Goal: Task Accomplishment & Management: Complete application form

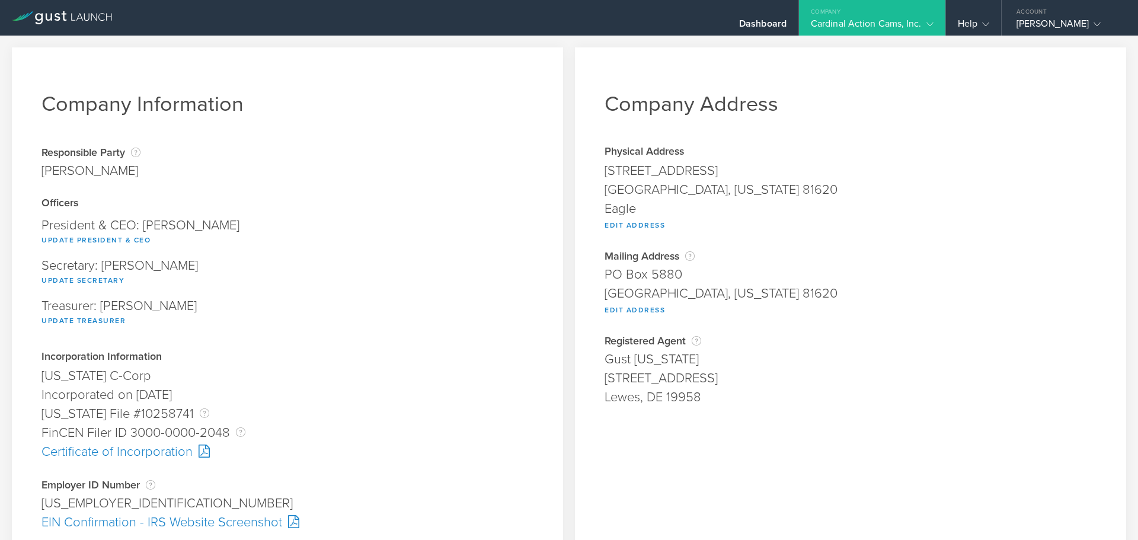
click at [897, 26] on div "Cardinal Action Cams, Inc." at bounding box center [872, 27] width 123 height 18
click at [904, 21] on div "Cardinal Action Cams, Inc." at bounding box center [872, 27] width 123 height 18
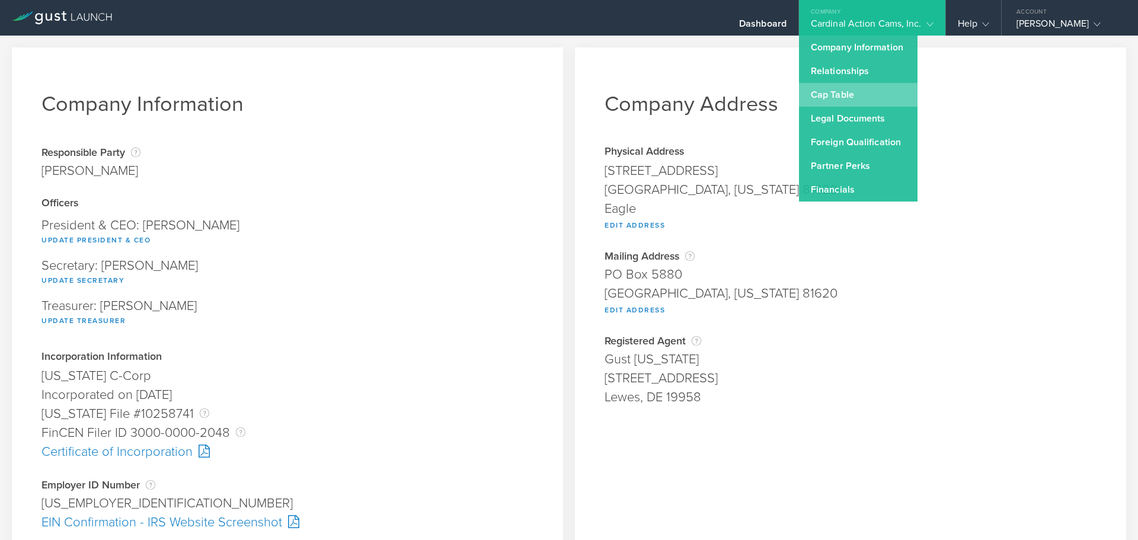
click at [884, 97] on link "Cap Table" at bounding box center [858, 95] width 119 height 24
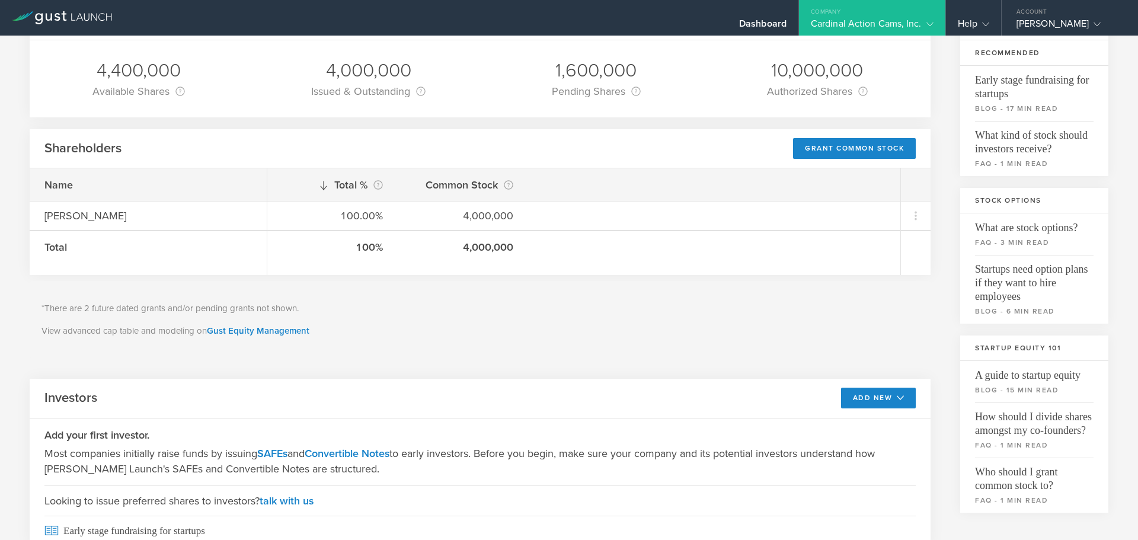
scroll to position [178, 0]
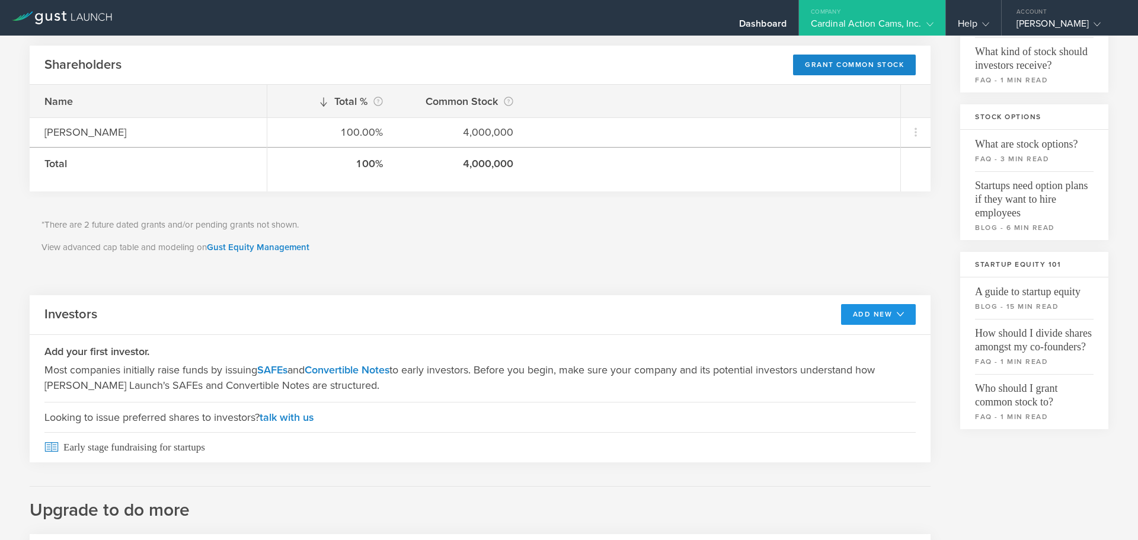
click at [868, 319] on button "Add New" at bounding box center [878, 314] width 75 height 21
click at [836, 342] on li "SAFE" at bounding box center [867, 340] width 85 height 23
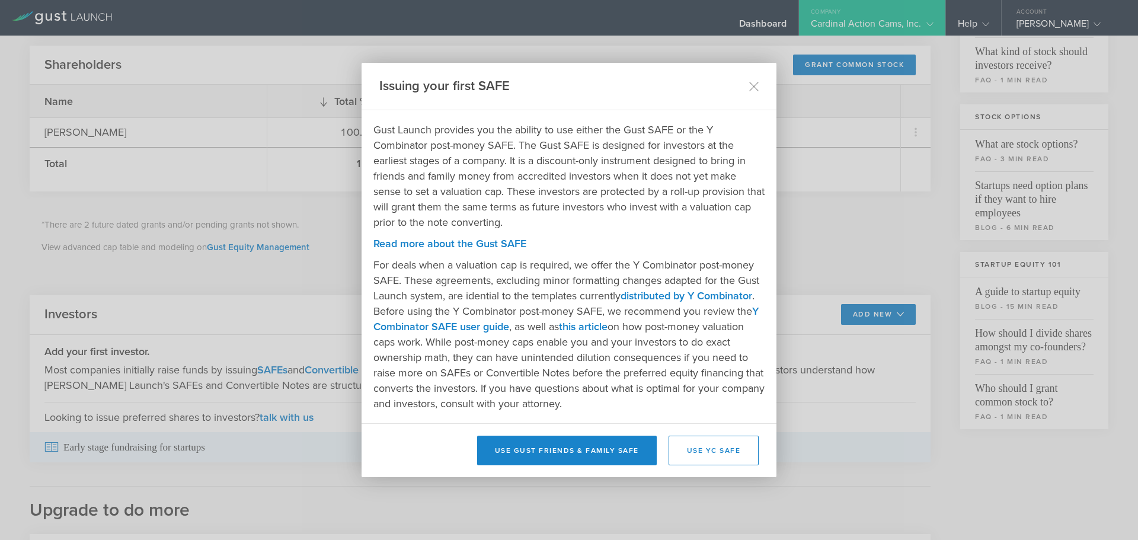
click at [737, 457] on button "Use YC SAFE" at bounding box center [713, 451] width 91 height 30
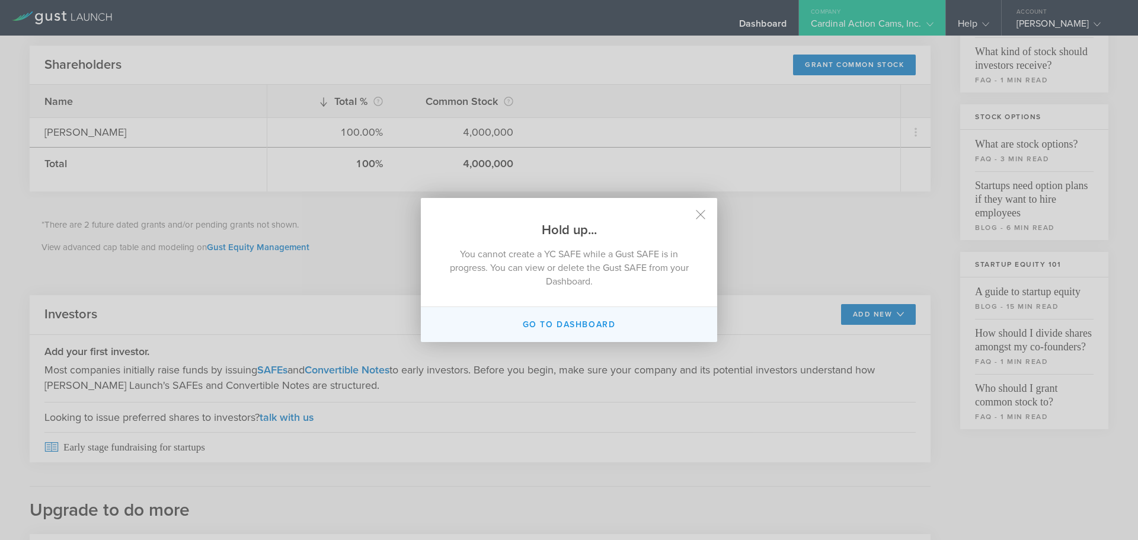
click at [574, 325] on button "Go to dashboard" at bounding box center [569, 324] width 296 height 35
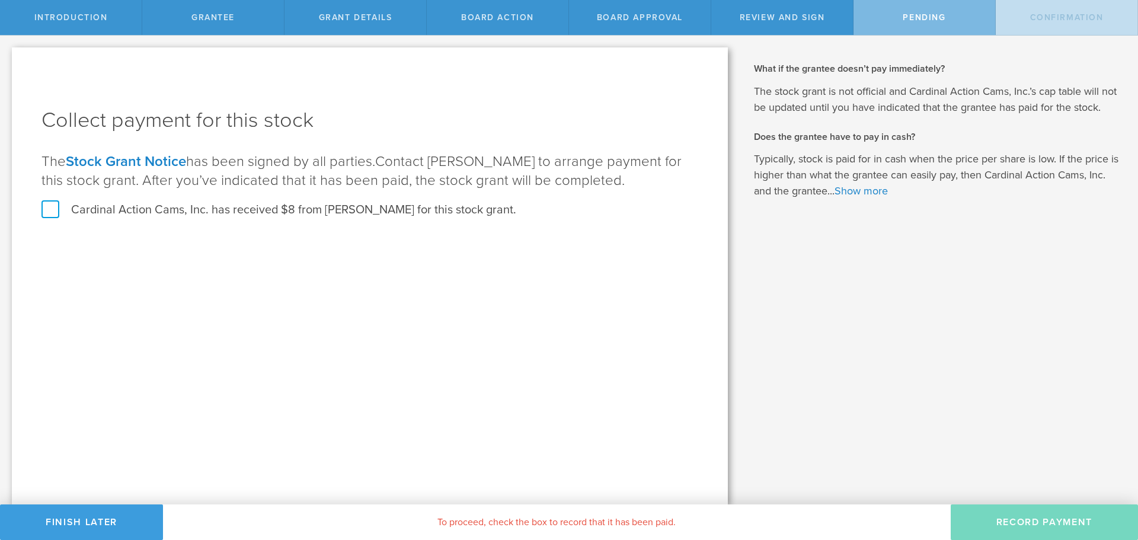
click at [49, 206] on label "Cardinal Action Cams, Inc. has received $8 from Madeline Blankenship for this s…" at bounding box center [278, 209] width 475 height 15
click at [0, 0] on input "Cardinal Action Cams, Inc. has received $8 from Madeline Blankenship for this s…" at bounding box center [0, 0] width 0 height 0
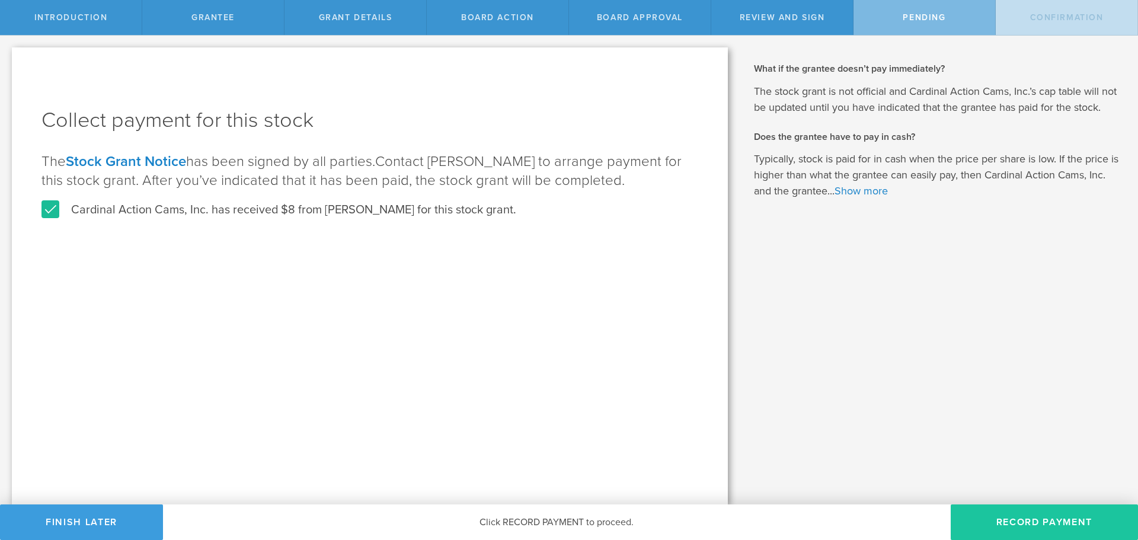
click at [1030, 527] on button "Record Payment" at bounding box center [1043, 522] width 187 height 36
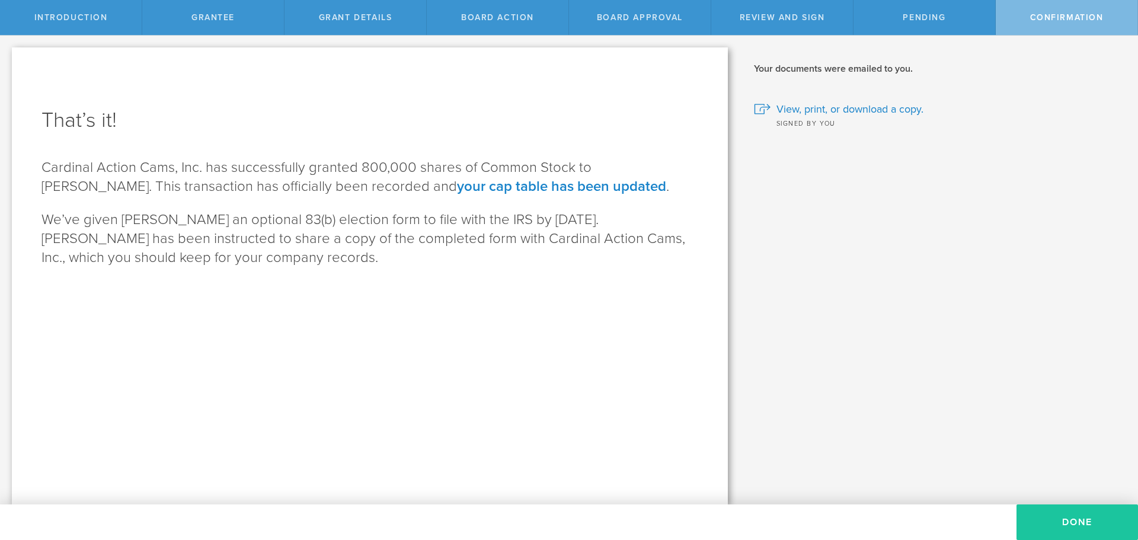
click at [1095, 520] on button "Done" at bounding box center [1076, 522] width 121 height 36
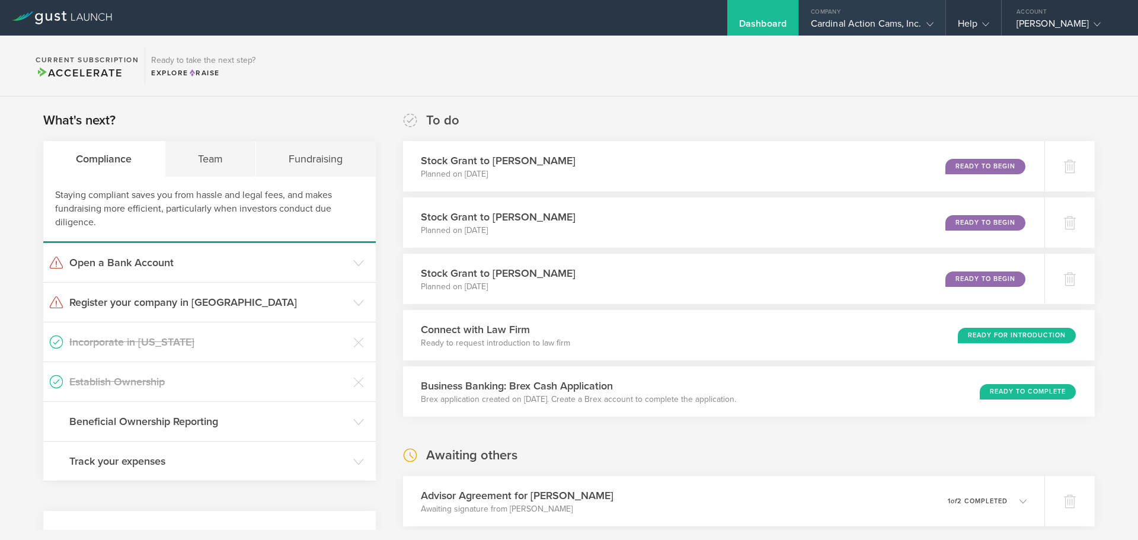
click at [874, 26] on div "Cardinal Action Cams, Inc." at bounding box center [872, 27] width 123 height 18
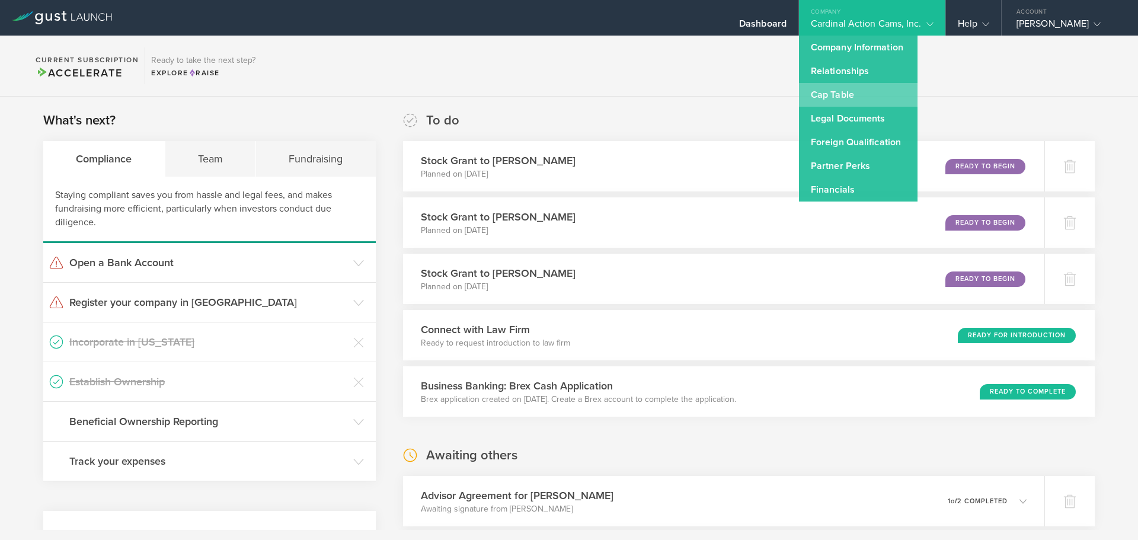
click at [831, 87] on link "Cap Table" at bounding box center [858, 95] width 119 height 24
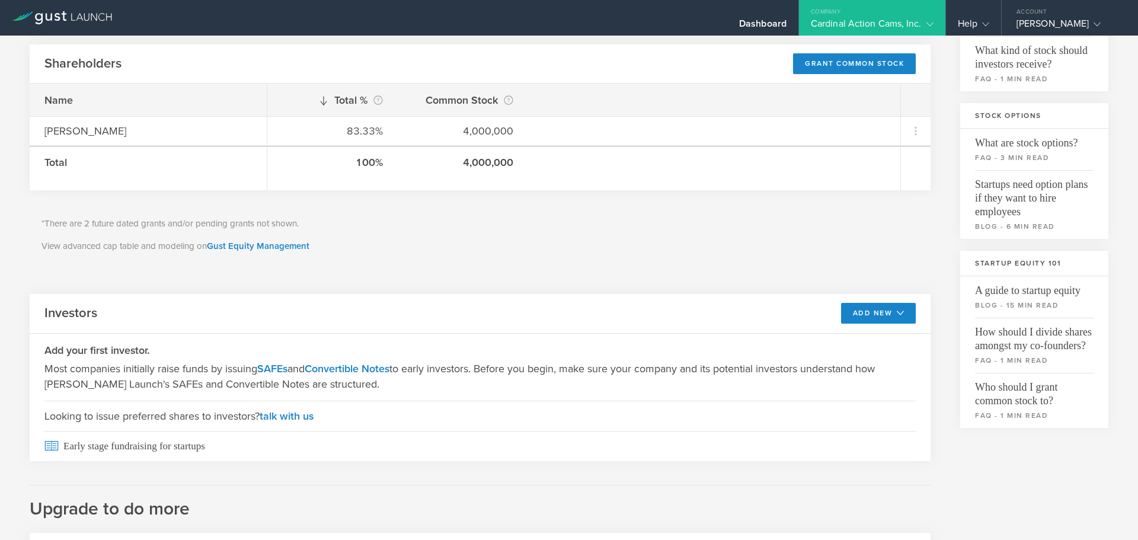
scroll to position [237, 0]
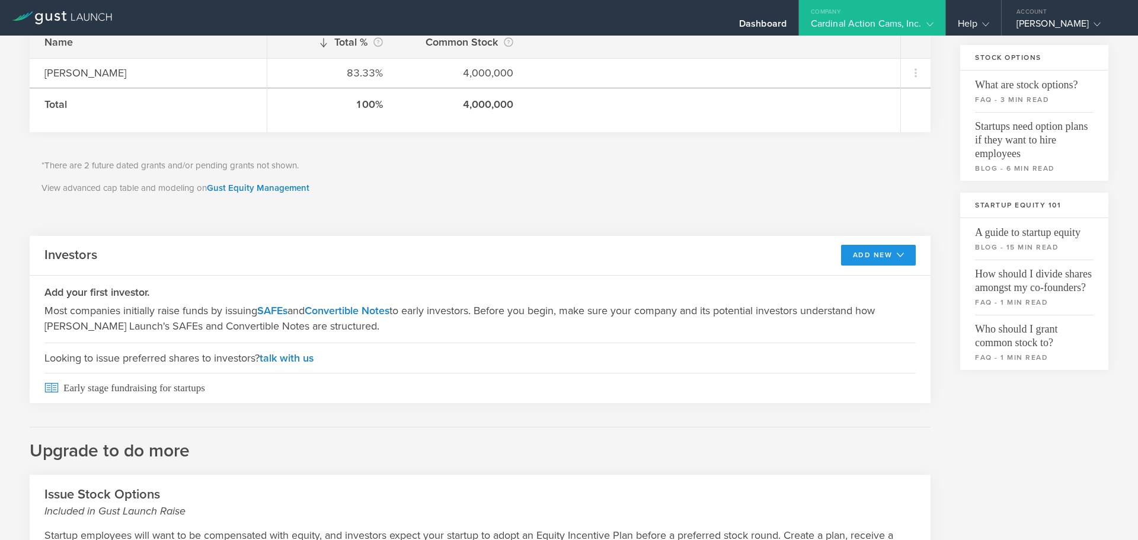
click at [875, 247] on button "Add New" at bounding box center [878, 255] width 75 height 21
click at [854, 282] on li "SAFE" at bounding box center [867, 281] width 85 height 23
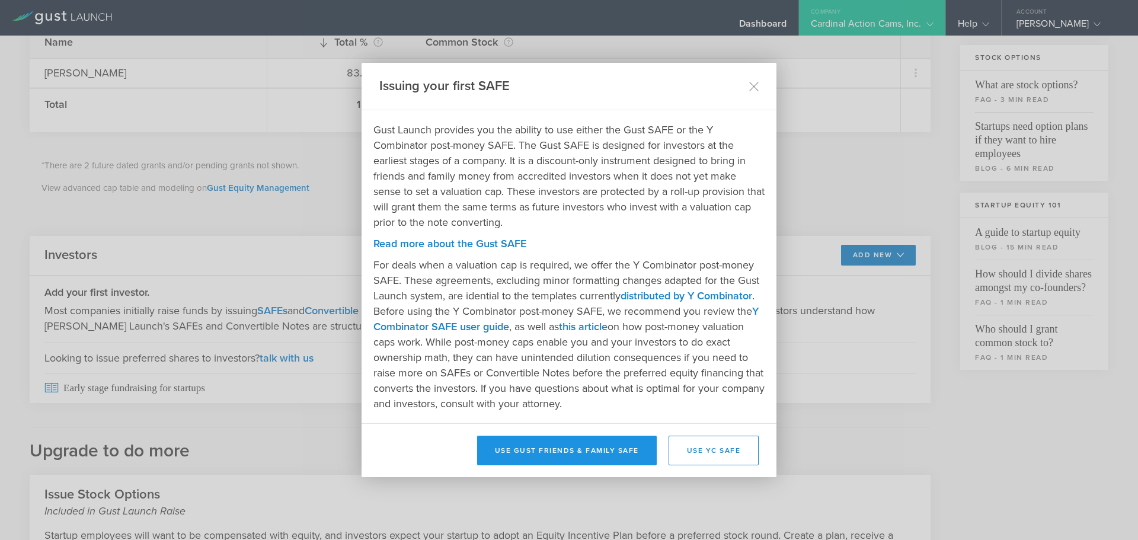
click at [536, 452] on button "Use Gust Friends & Family SAFE" at bounding box center [567, 451] width 180 height 30
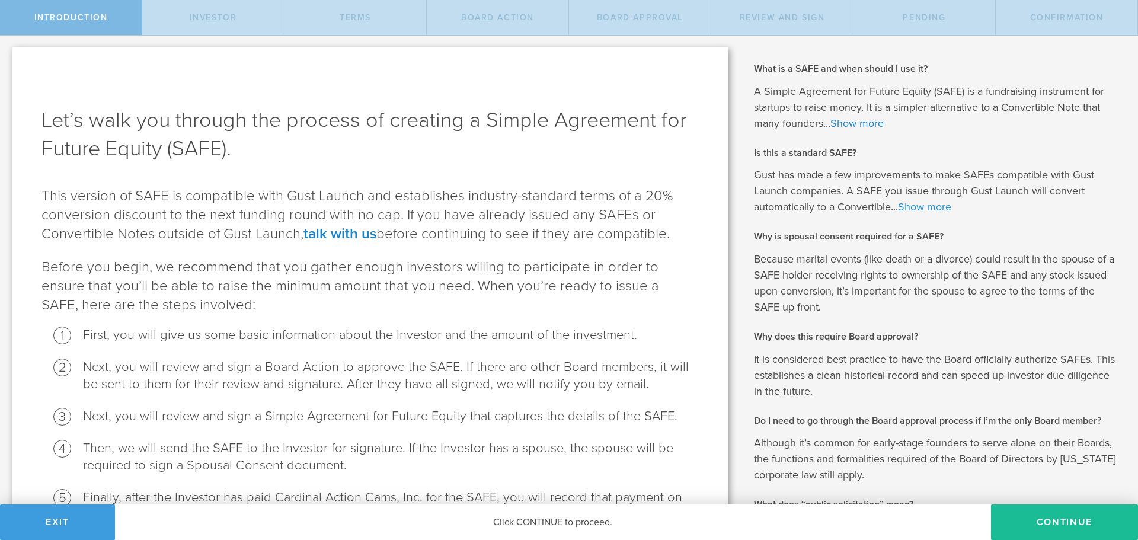
click at [904, 205] on link "Show more" at bounding box center [924, 206] width 53 height 13
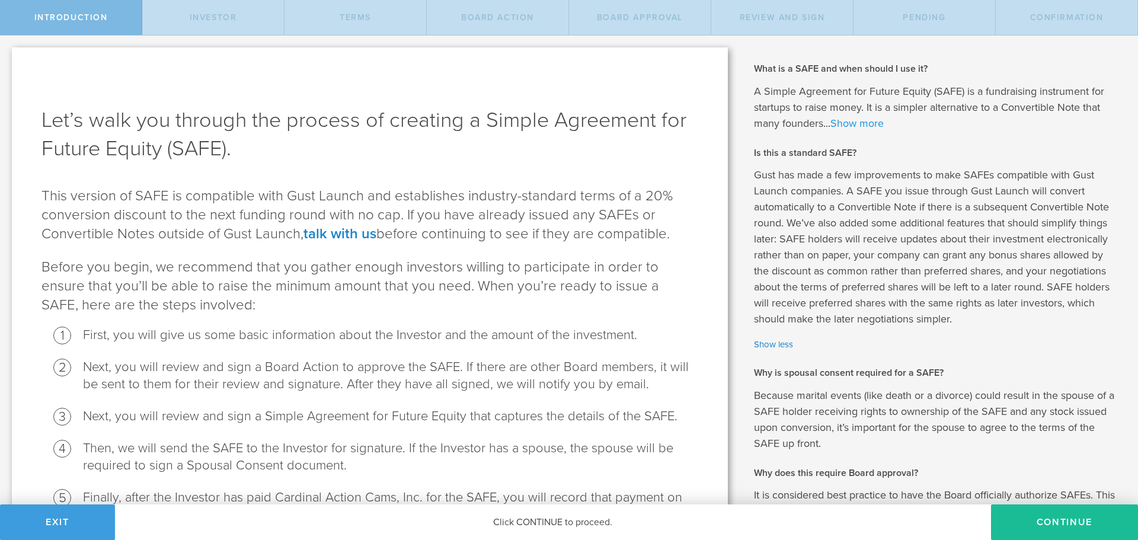
click at [846, 122] on link "Show more" at bounding box center [856, 123] width 53 height 13
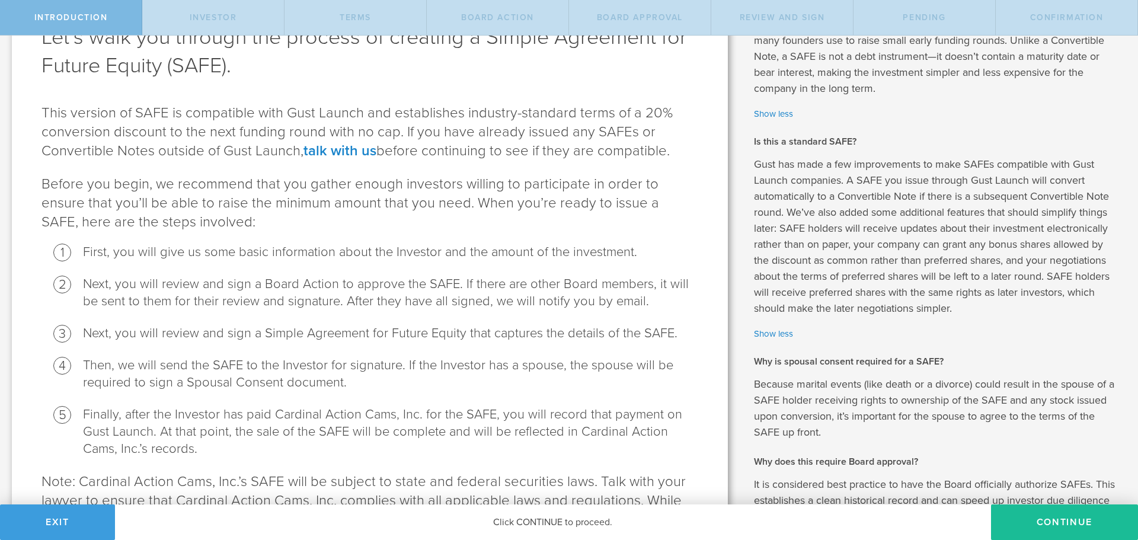
scroll to position [104, 0]
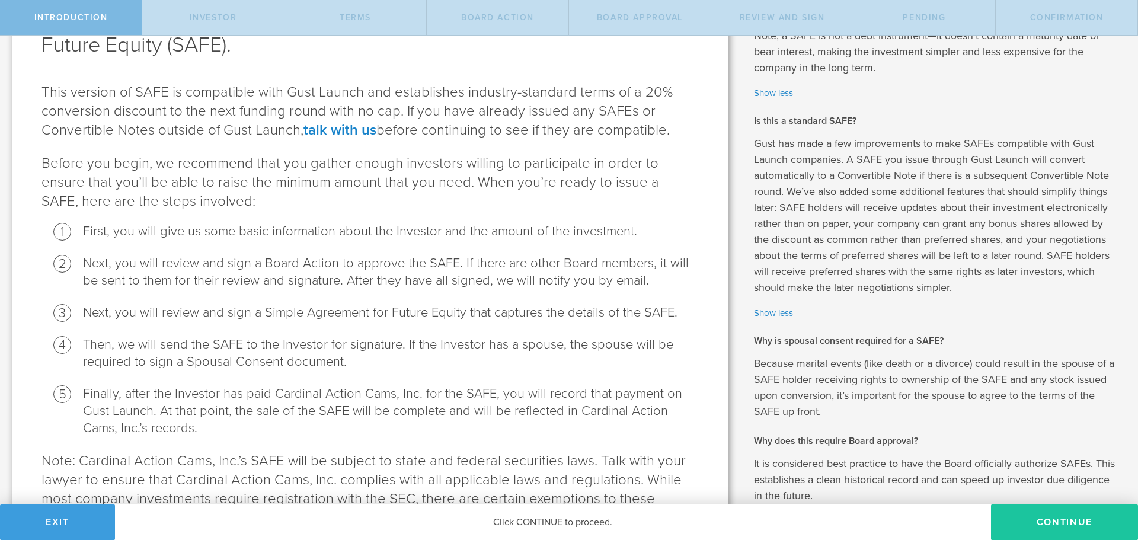
click at [1023, 516] on button "Continue" at bounding box center [1064, 522] width 147 height 36
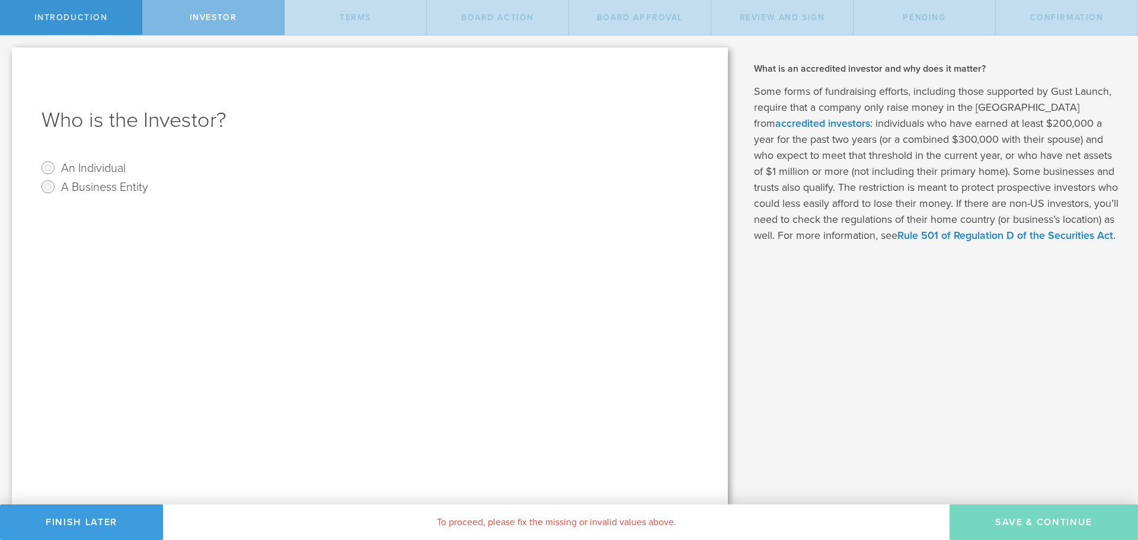
click at [78, 175] on label "An Individual" at bounding box center [93, 167] width 65 height 17
click at [57, 175] on input "An Individual" at bounding box center [48, 167] width 19 height 19
radio input "true"
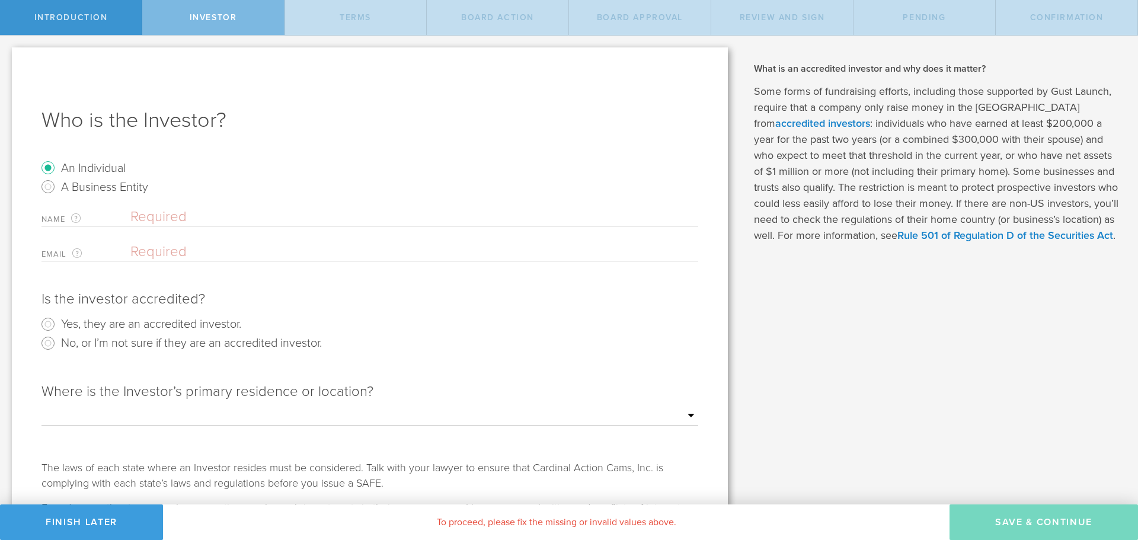
click at [180, 216] on input "text" at bounding box center [414, 217] width 568 height 18
type input "Ryan Egolf"
type input "ryanegolf10@gmail.com"
click at [396, 334] on radio "No, or I’m not sure if they are an accredited investor." at bounding box center [369, 343] width 657 height 19
click at [227, 345] on label "No, or I’m not sure if they are an accredited investor." at bounding box center [191, 342] width 261 height 17
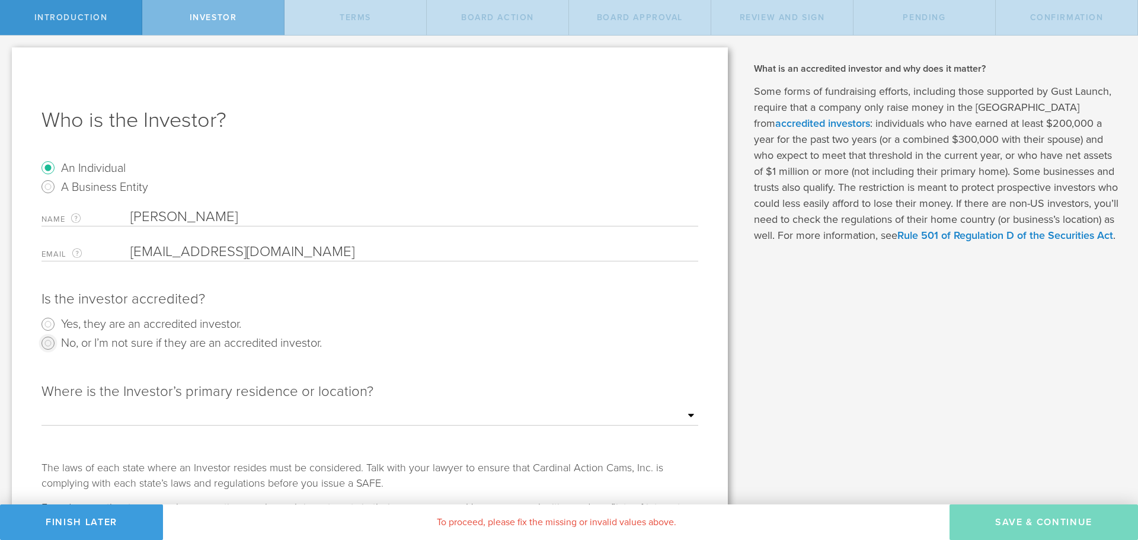
click at [57, 345] on input "No, or I’m not sure if they are an accredited investor." at bounding box center [48, 343] width 19 height 19
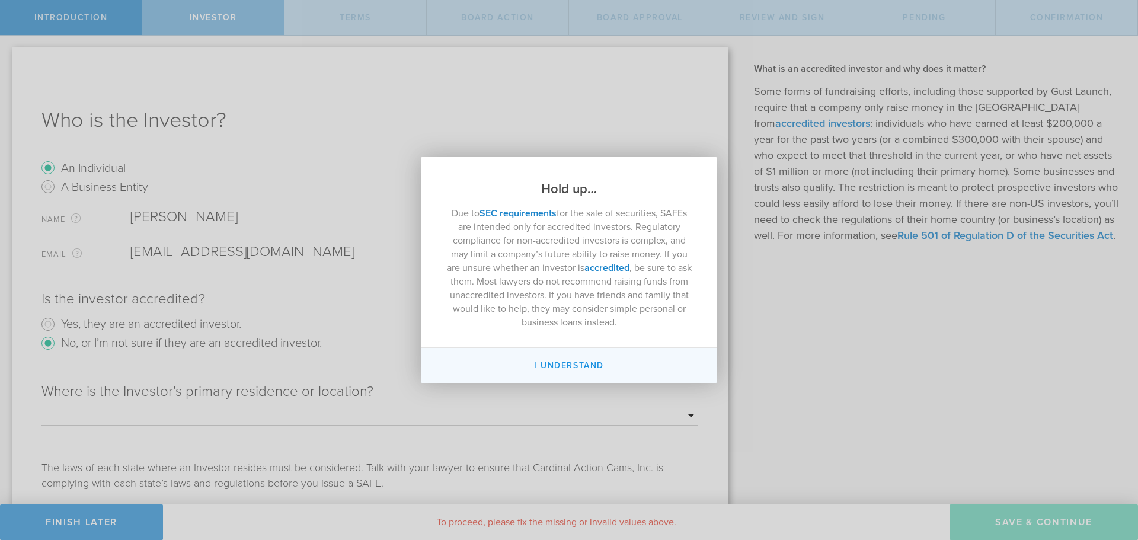
click at [596, 372] on button "I Understand" at bounding box center [569, 365] width 296 height 35
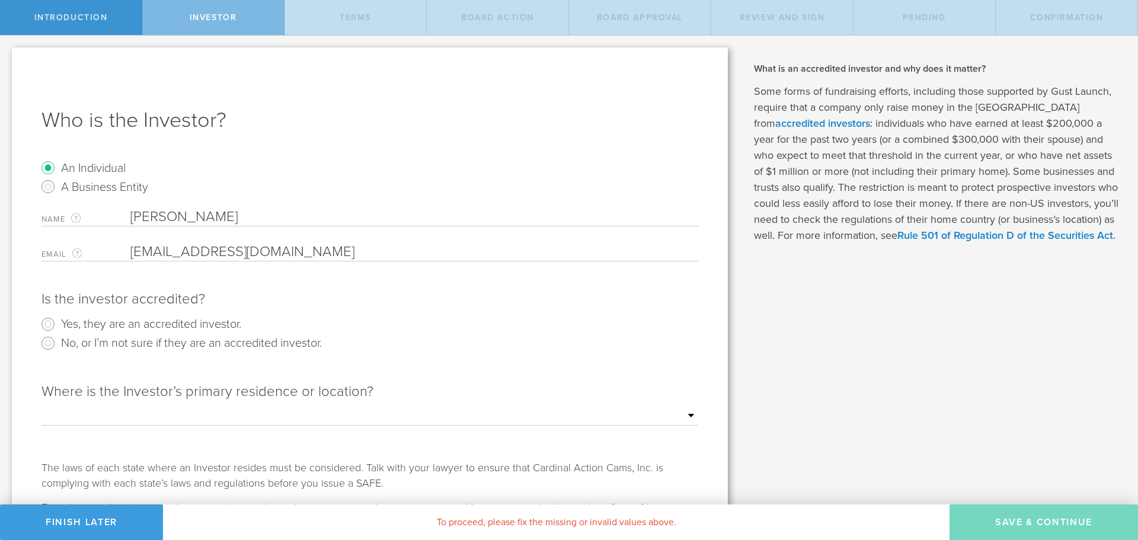
click at [123, 345] on label "No, or I’m not sure if they are an accredited investor." at bounding box center [191, 342] width 261 height 17
click at [57, 345] on input "No, or I’m not sure if they are an accredited investor." at bounding box center [48, 343] width 19 height 19
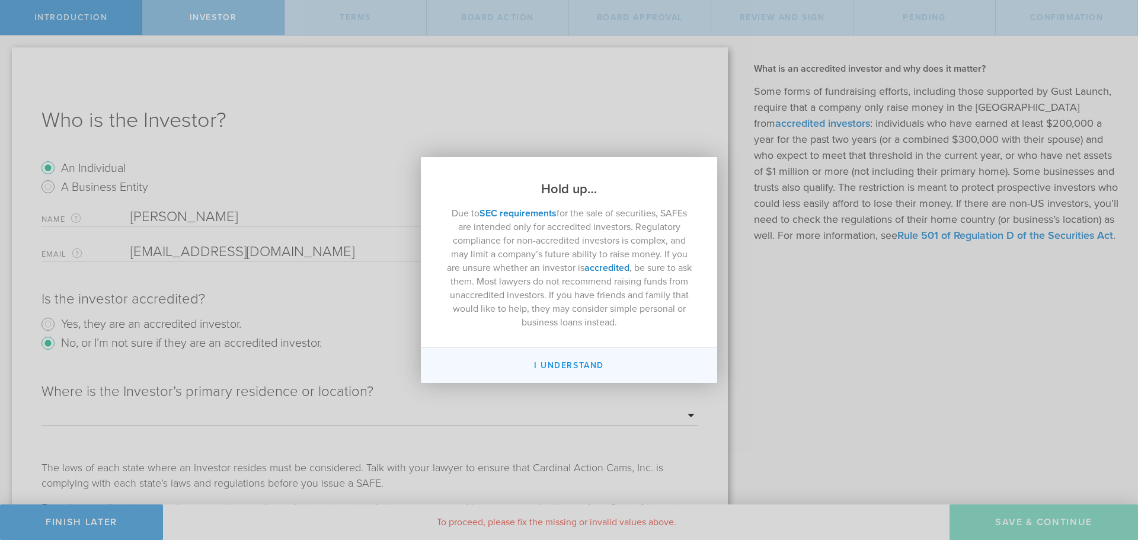
click at [584, 367] on button "I Understand" at bounding box center [569, 365] width 296 height 35
radio input "false"
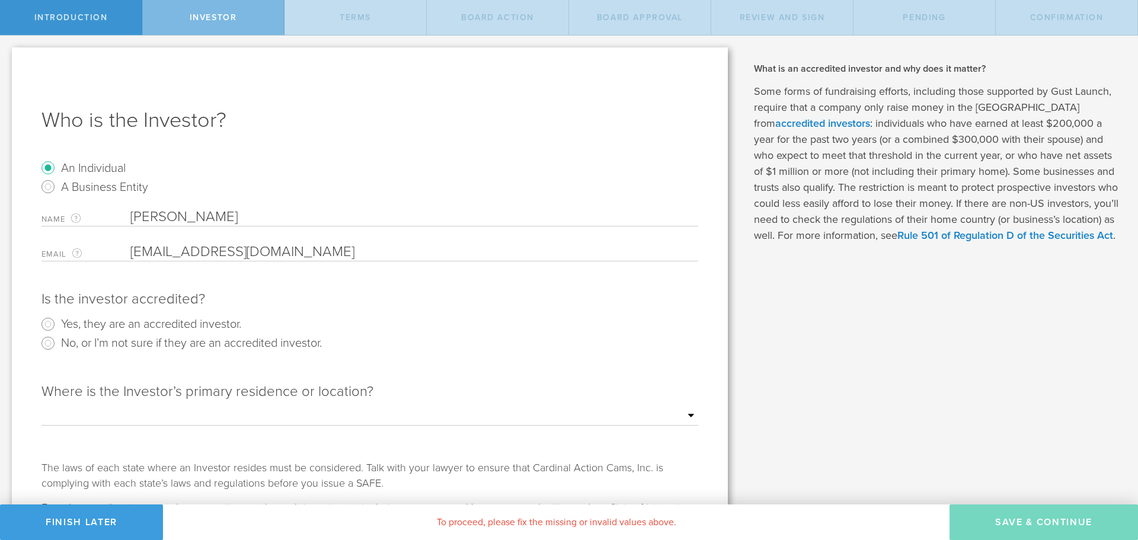
click at [130, 322] on label "Yes, they are an accredited investor." at bounding box center [151, 323] width 180 height 17
click at [57, 322] on input "Yes, they are an accredited investor." at bounding box center [48, 324] width 19 height 19
radio input "true"
click at [208, 218] on input "[PERSON_NAME]" at bounding box center [414, 217] width 568 height 18
click at [209, 218] on input "[PERSON_NAME]" at bounding box center [414, 217] width 568 height 18
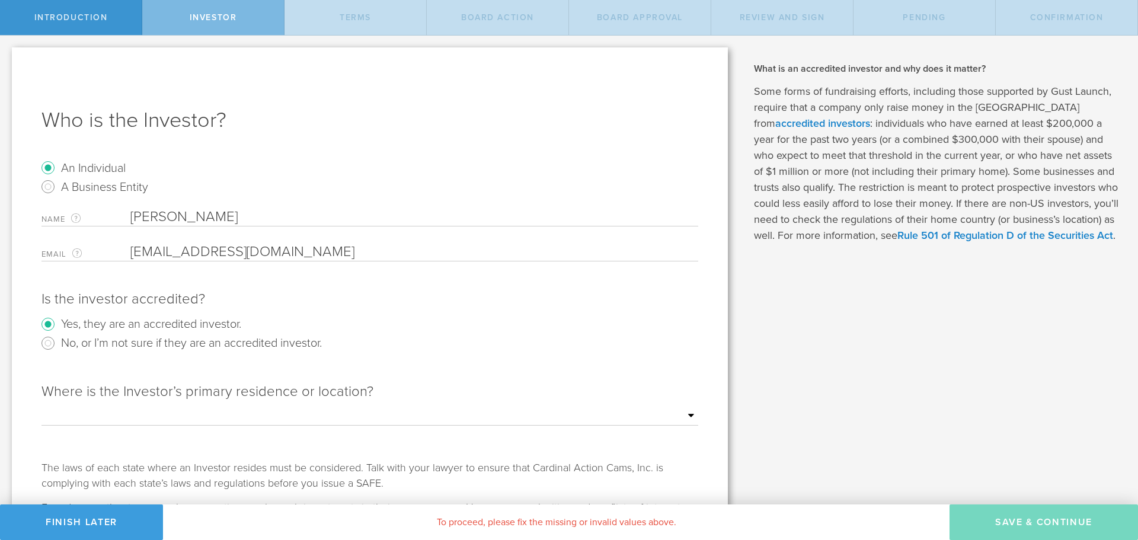
click at [209, 218] on input "[PERSON_NAME]" at bounding box center [414, 217] width 568 height 18
click at [231, 250] on input "email" at bounding box center [411, 252] width 562 height 18
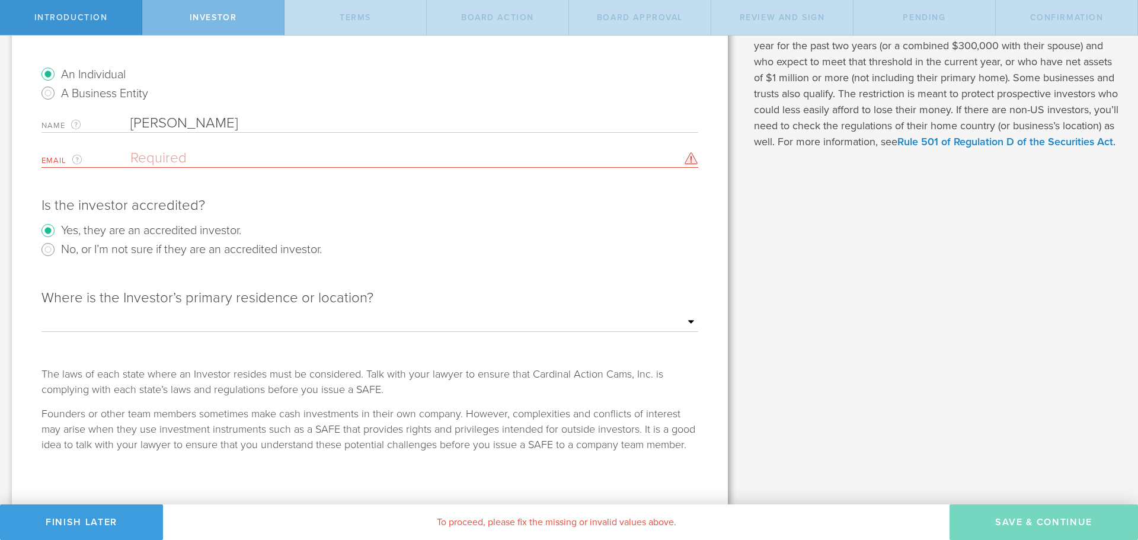
scroll to position [95, 0]
click at [133, 283] on div "Where is the Investor’s primary residence or location? Outside of the US Alabam…" at bounding box center [369, 320] width 657 height 89
click at [188, 158] on input "email" at bounding box center [411, 157] width 562 height 18
type input "ryanegolf10@gmail.com"
click at [360, 178] on form "An Individual A Business Entity Name The first and last name of the person that…" at bounding box center [369, 257] width 657 height 388
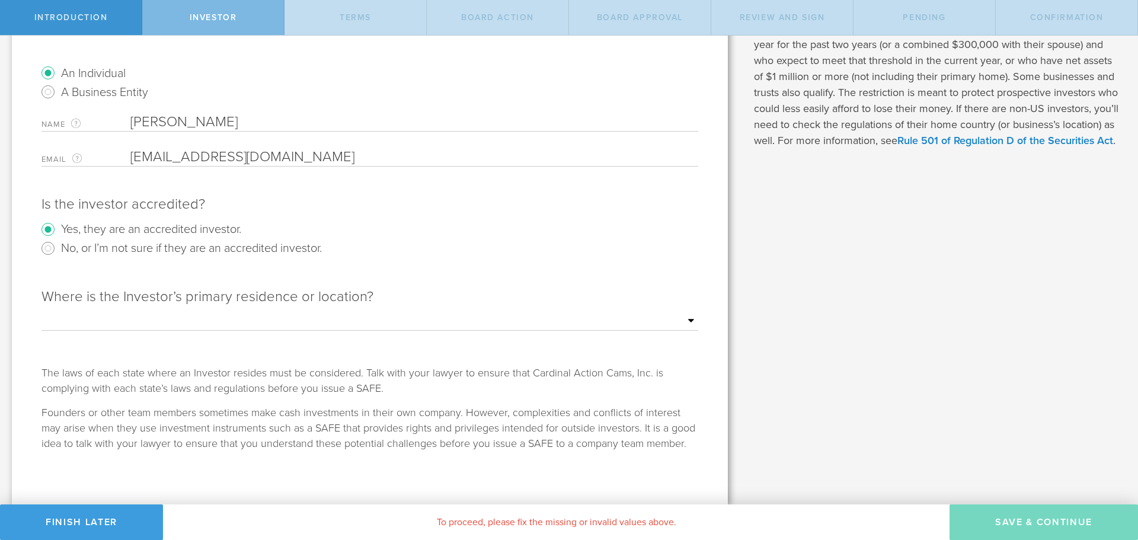
click at [258, 319] on select "Outside of the US Alabama Alaska Arizona Arkansas California Colorado Connectic…" at bounding box center [369, 321] width 657 height 18
select select "string:CO"
click at [41, 312] on select "Outside of the US Alabama Alaska Arizona Arkansas California Colorado Connectic…" at bounding box center [369, 321] width 657 height 18
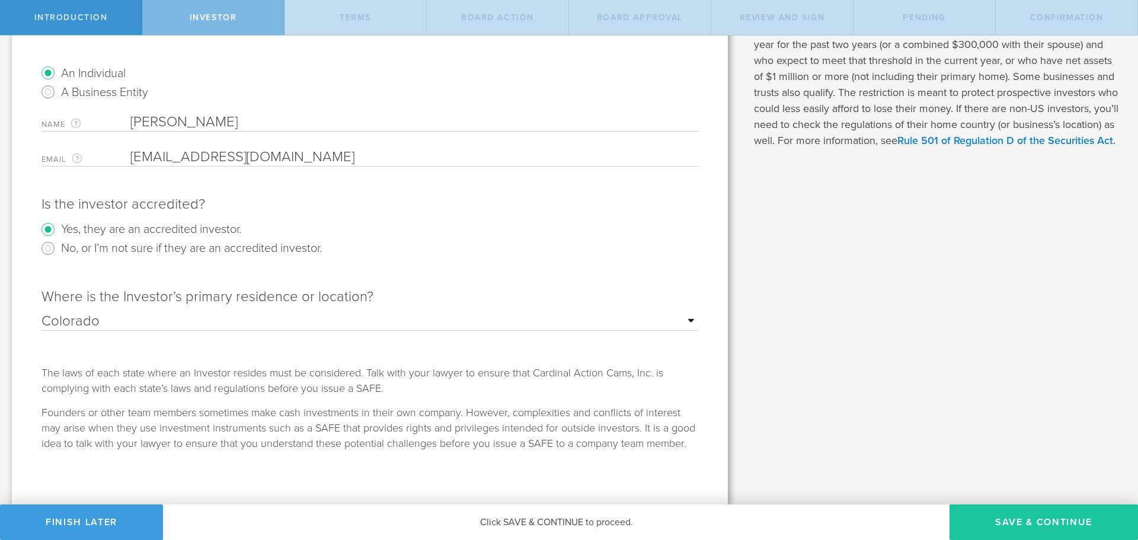
click at [1041, 527] on button "Save & Continue" at bounding box center [1043, 522] width 188 height 36
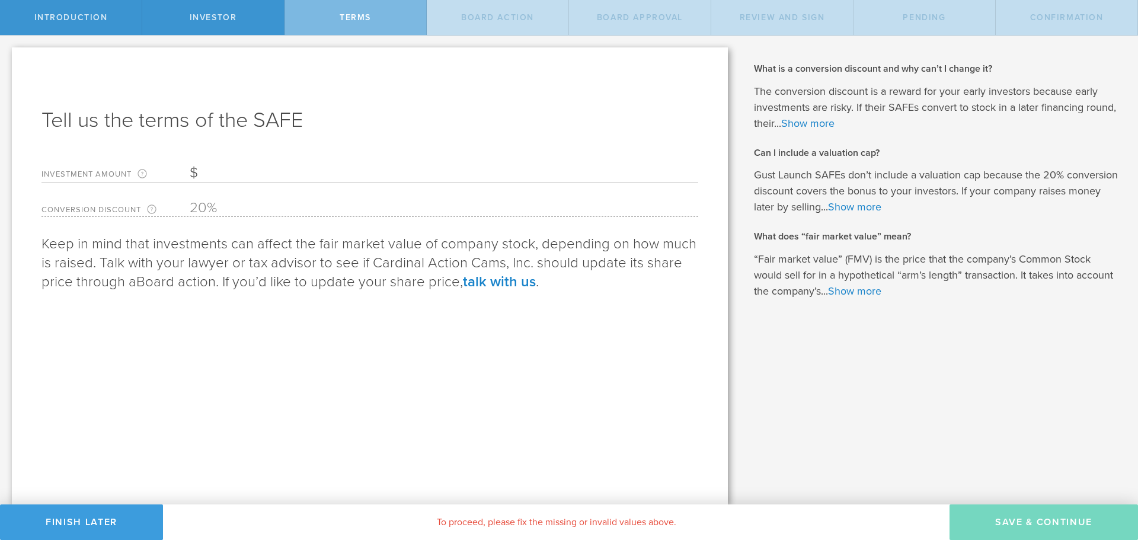
scroll to position [0, 0]
click at [245, 169] on input "Investment Amount The amount (in USD) that this investor is paying for the SAFE." at bounding box center [444, 173] width 508 height 18
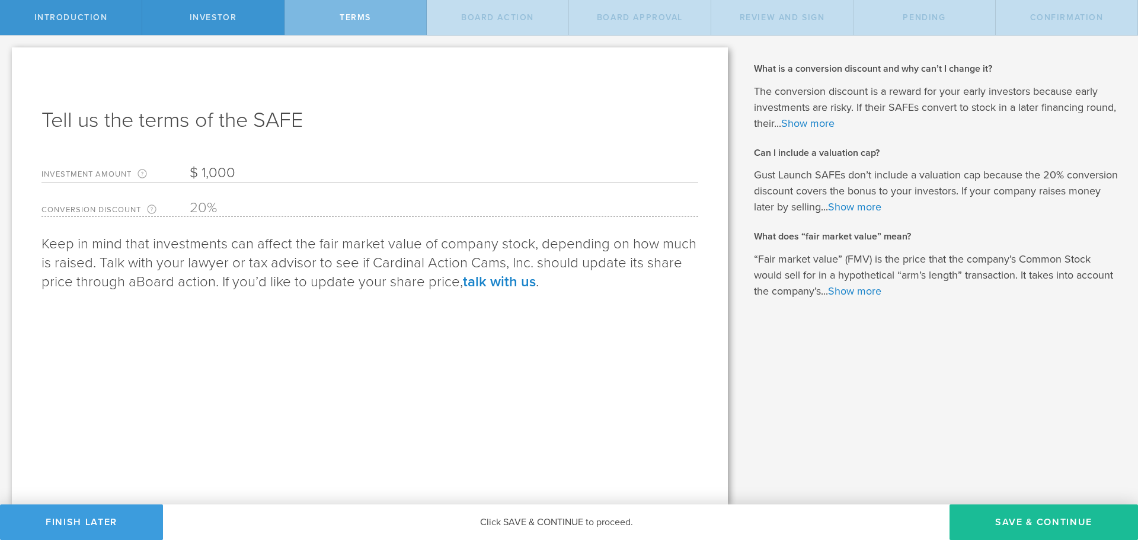
type input "1,000"
click at [159, 327] on div "Tell us the terms of the SAFE Investment Amount The amount (in USD) that this i…" at bounding box center [370, 275] width 716 height 457
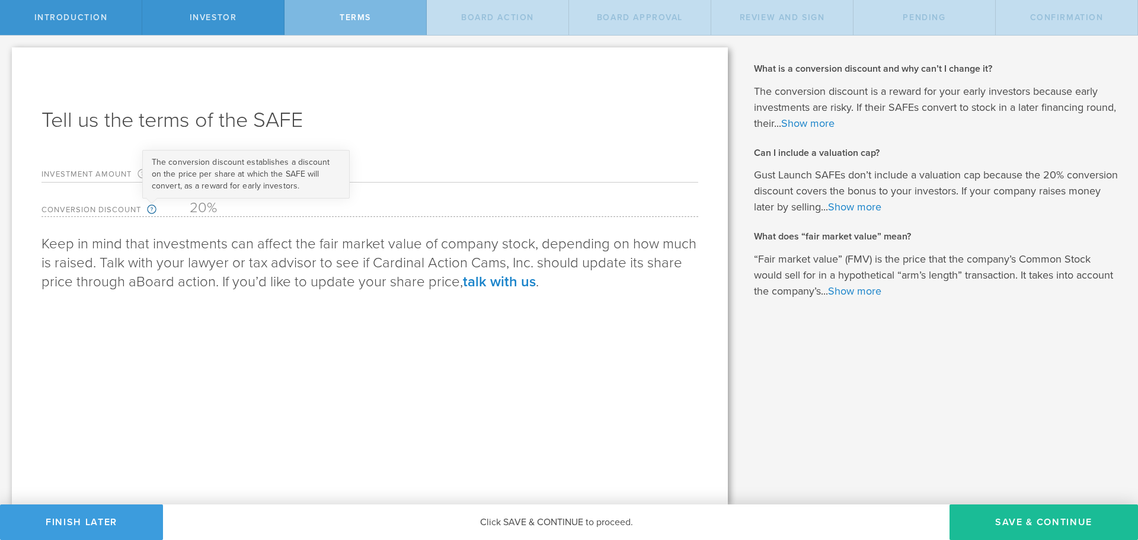
click at [152, 210] on circle at bounding box center [152, 209] width 8 height 8
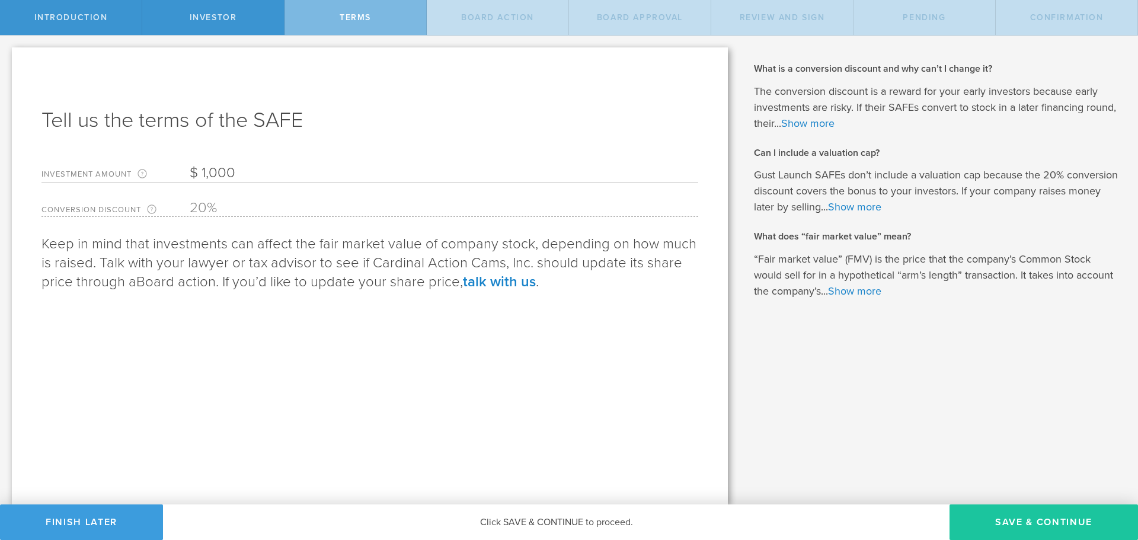
click at [969, 522] on button "Save & Continue" at bounding box center [1043, 522] width 188 height 36
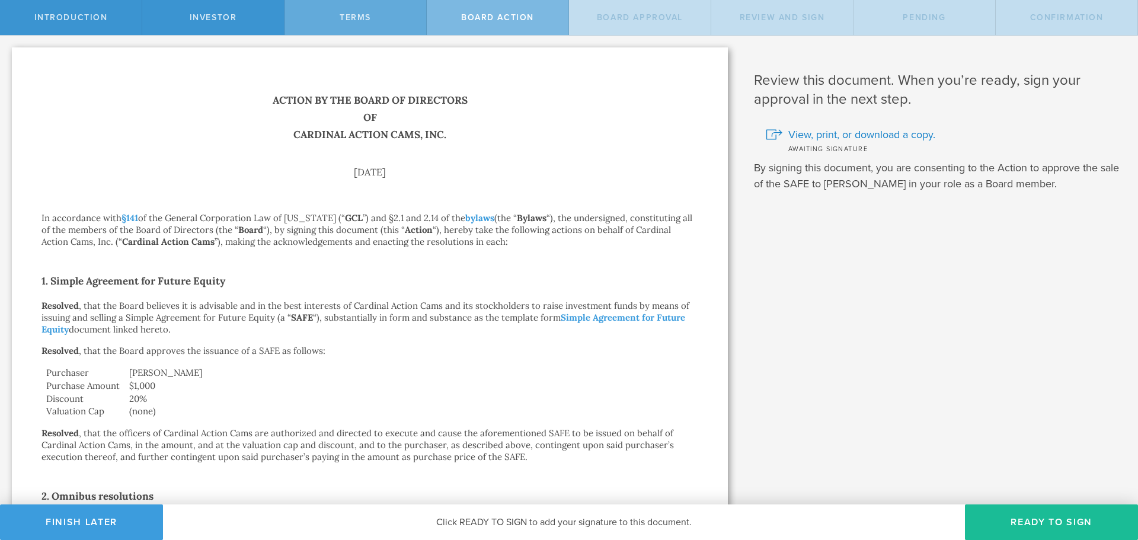
click at [385, 16] on div "terms" at bounding box center [355, 17] width 142 height 35
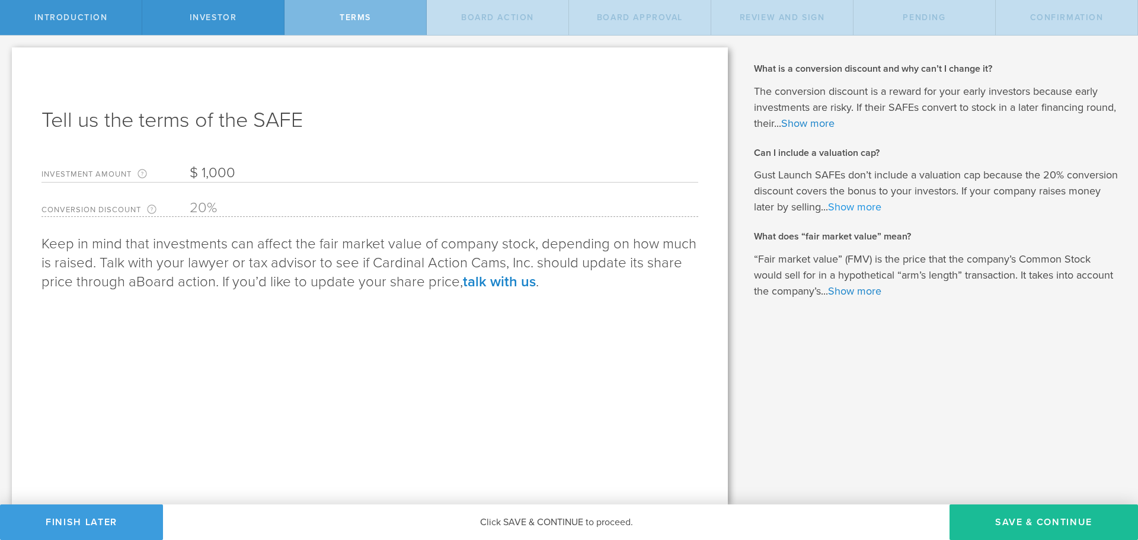
click at [837, 210] on link "Show more" at bounding box center [854, 206] width 53 height 13
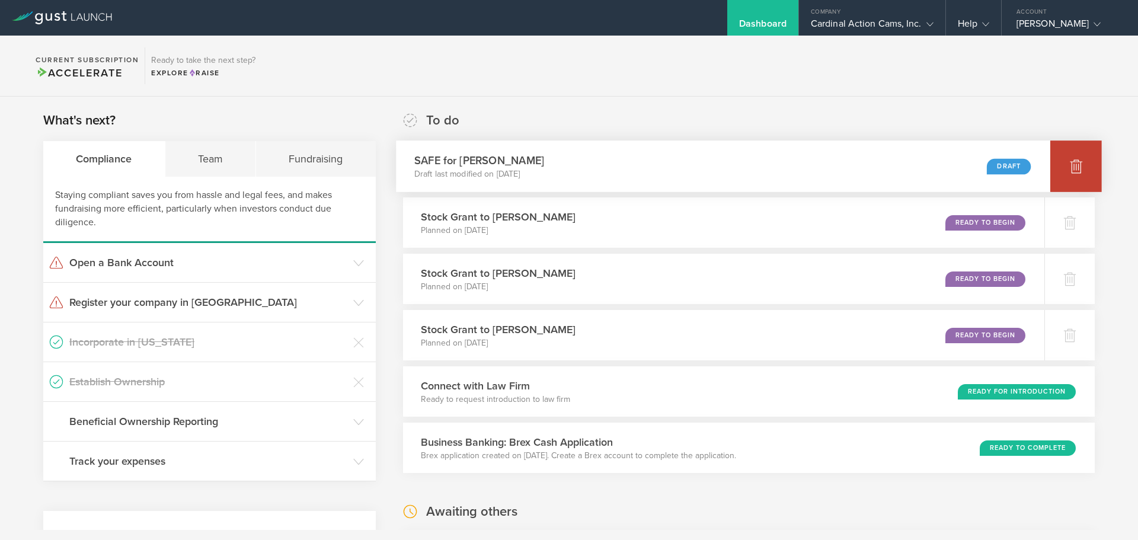
click at [1070, 167] on icon at bounding box center [1076, 166] width 12 height 11
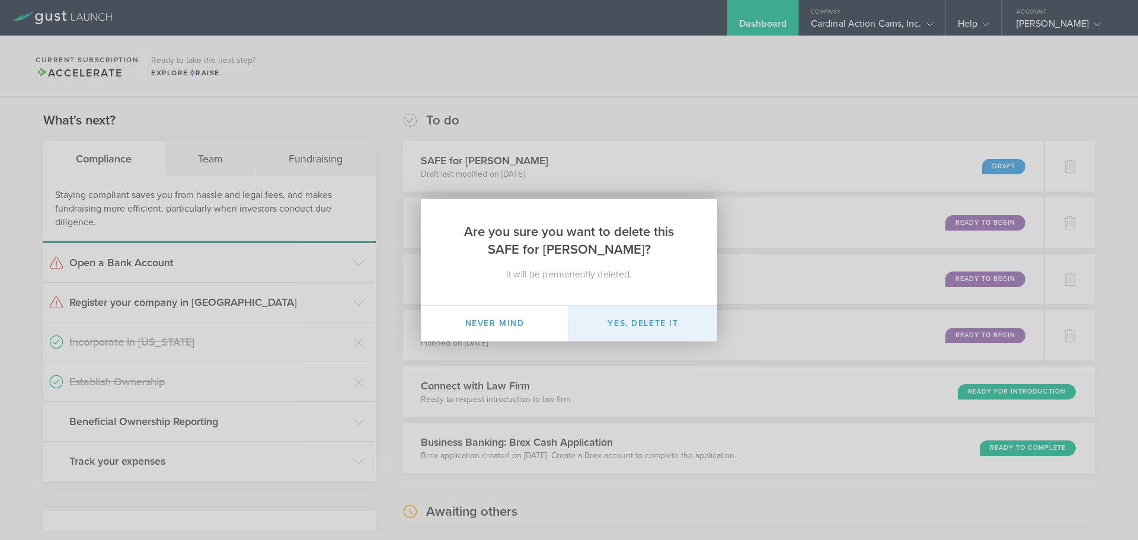
click at [631, 324] on button "Yes, delete it" at bounding box center [643, 324] width 148 height 36
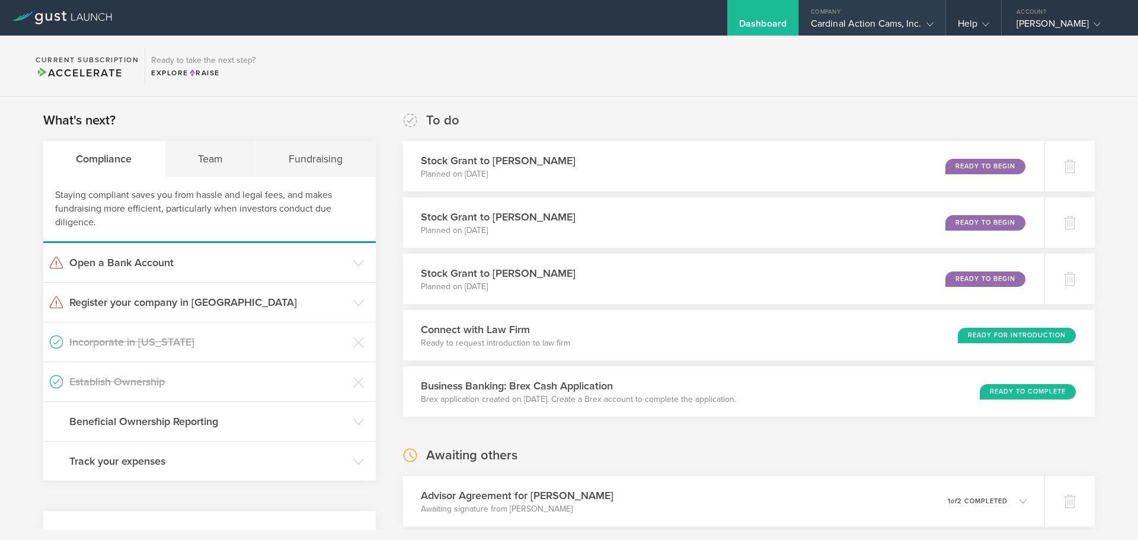
drag, startPoint x: 882, startPoint y: 20, endPoint x: 877, endPoint y: 29, distance: 10.9
click at [882, 19] on div "Cardinal Action Cams, Inc." at bounding box center [872, 27] width 123 height 18
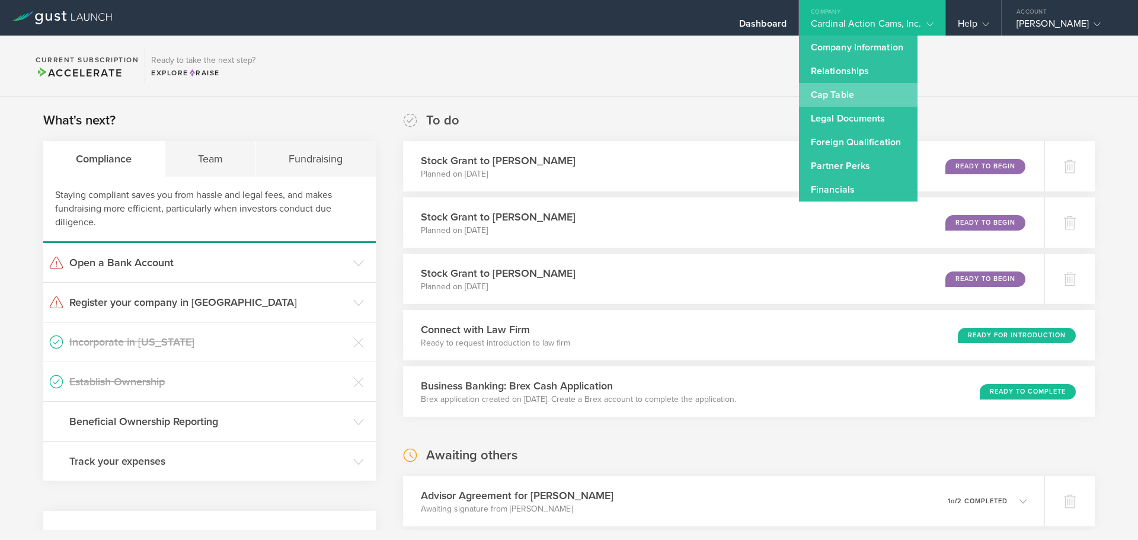
click at [857, 92] on link "Cap Table" at bounding box center [858, 95] width 119 height 24
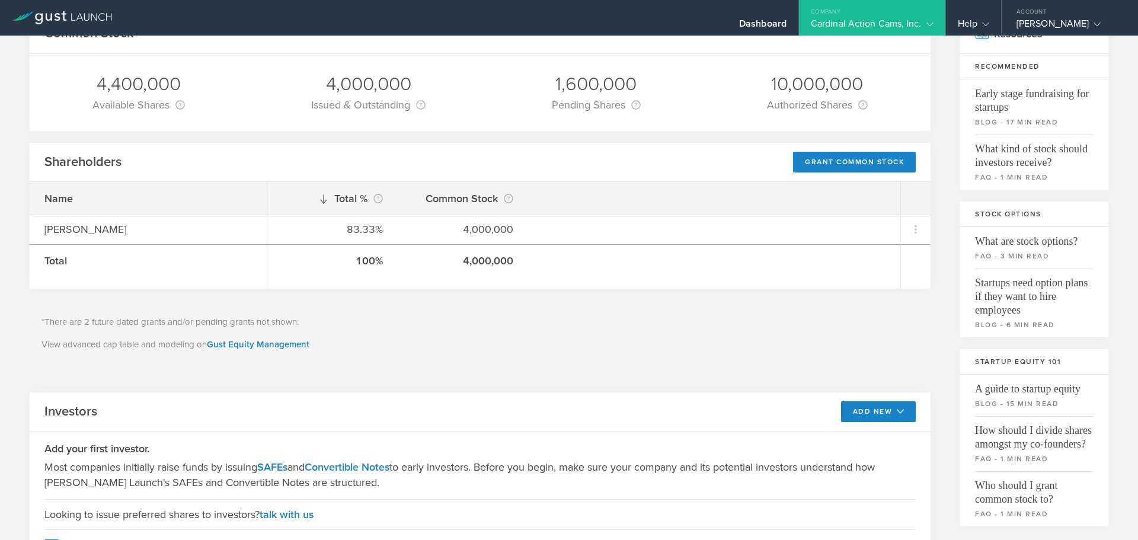
scroll to position [296, 0]
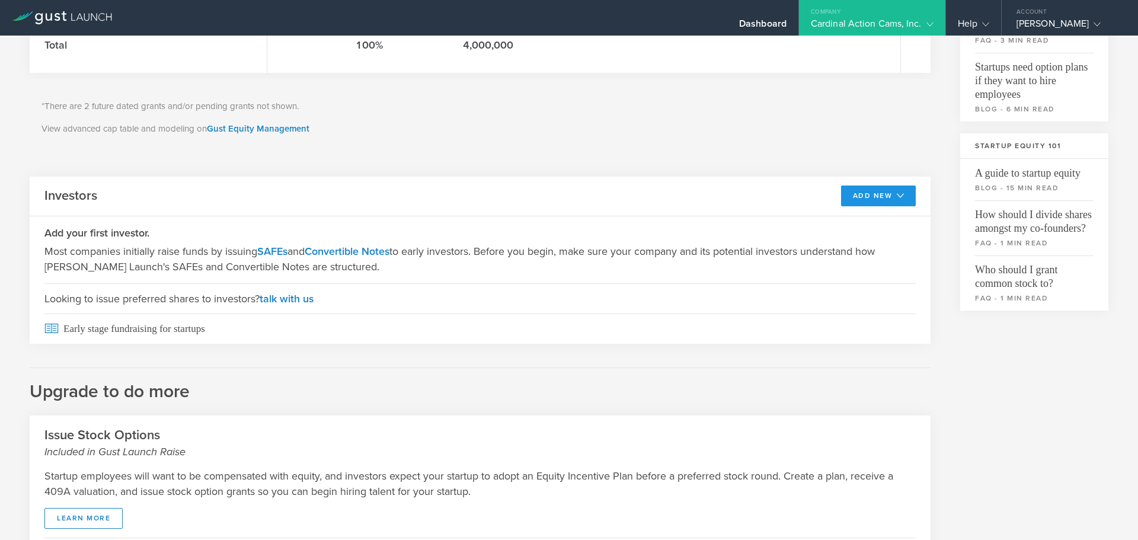
click at [861, 194] on button "Add New" at bounding box center [878, 195] width 75 height 21
click at [853, 225] on li "SAFE" at bounding box center [867, 222] width 85 height 23
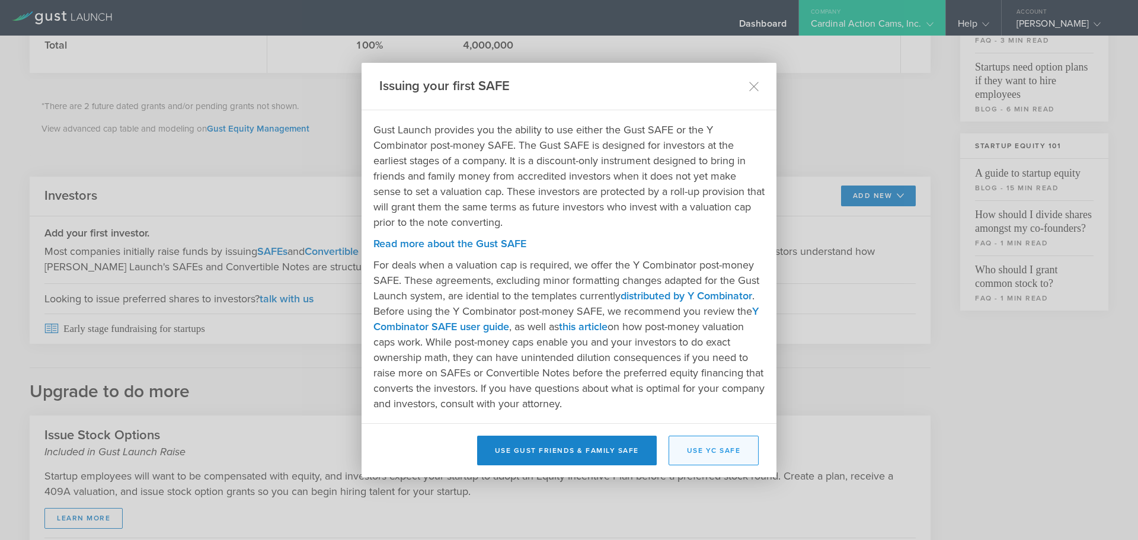
click at [703, 441] on button "Use YC SAFE" at bounding box center [713, 451] width 91 height 30
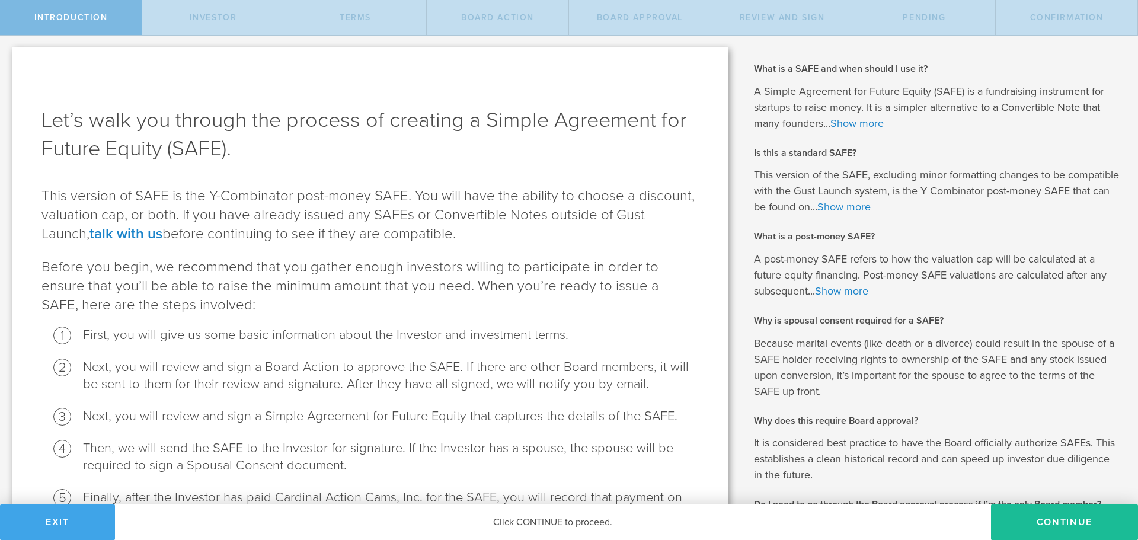
click at [73, 521] on button "Exit" at bounding box center [57, 522] width 115 height 36
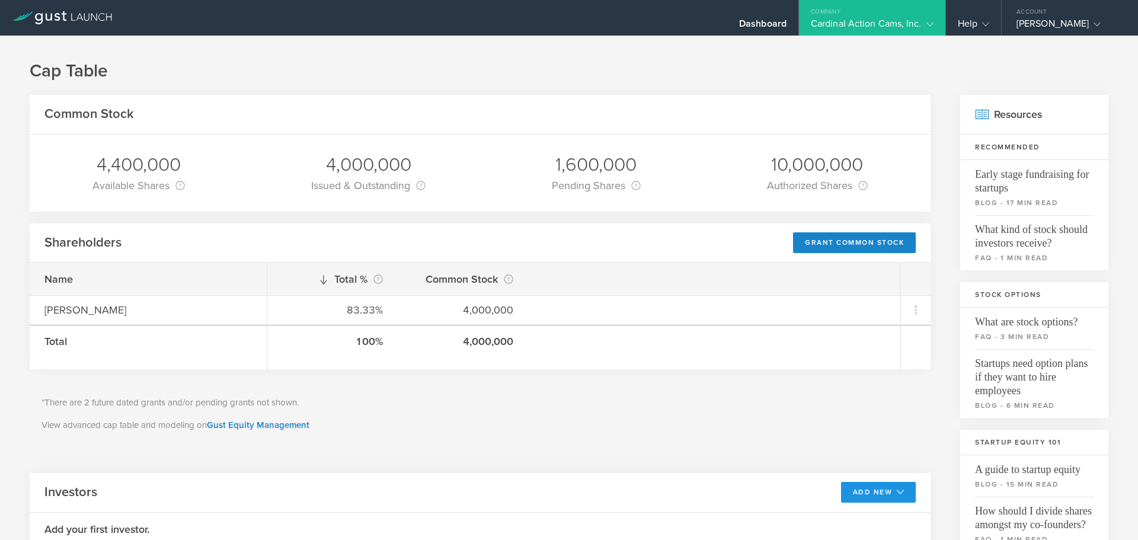
click at [847, 497] on button "Add New" at bounding box center [878, 492] width 75 height 21
click at [837, 511] on li "SAFE" at bounding box center [867, 518] width 85 height 23
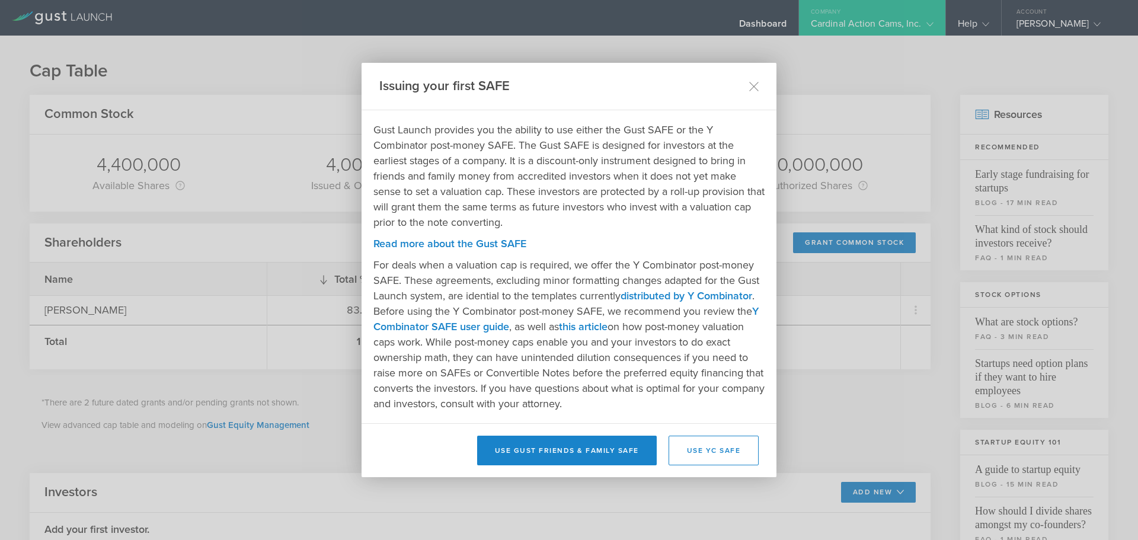
click at [565, 447] on button "Use Gust Friends & Family SAFE" at bounding box center [567, 451] width 180 height 30
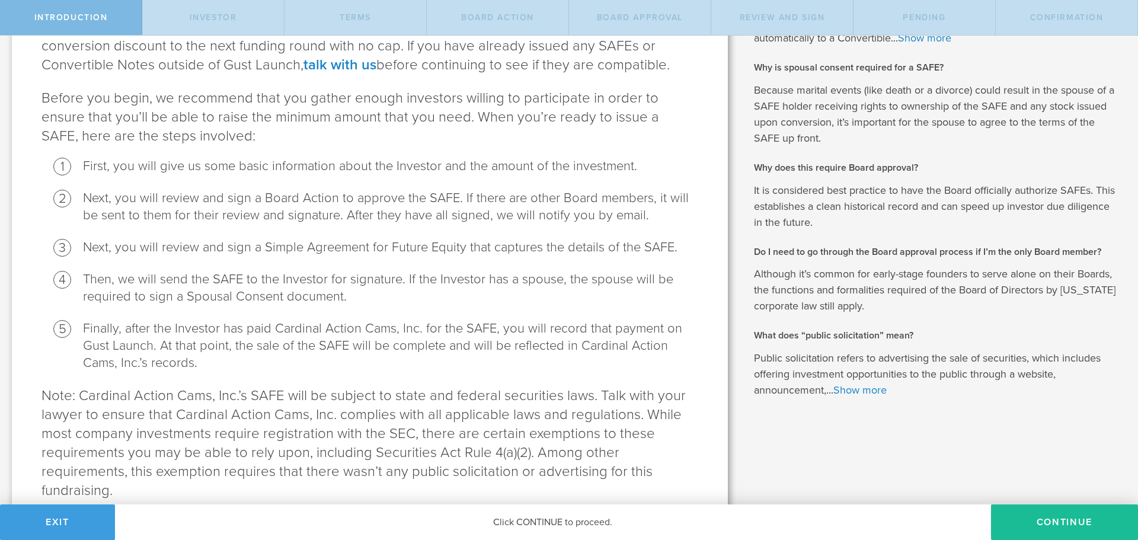
scroll to position [221, 0]
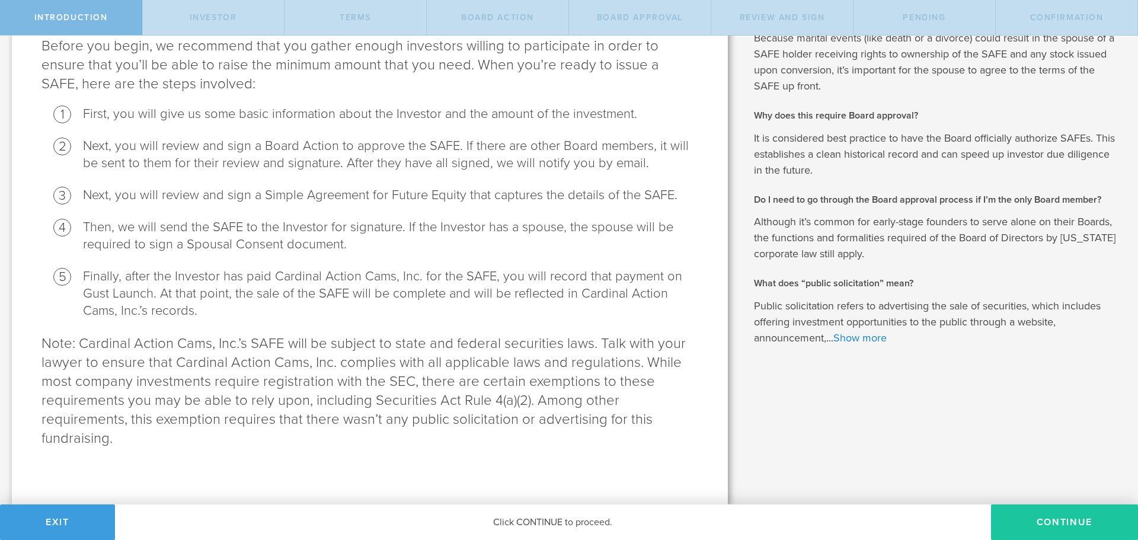
click at [1046, 517] on button "Continue" at bounding box center [1064, 522] width 147 height 36
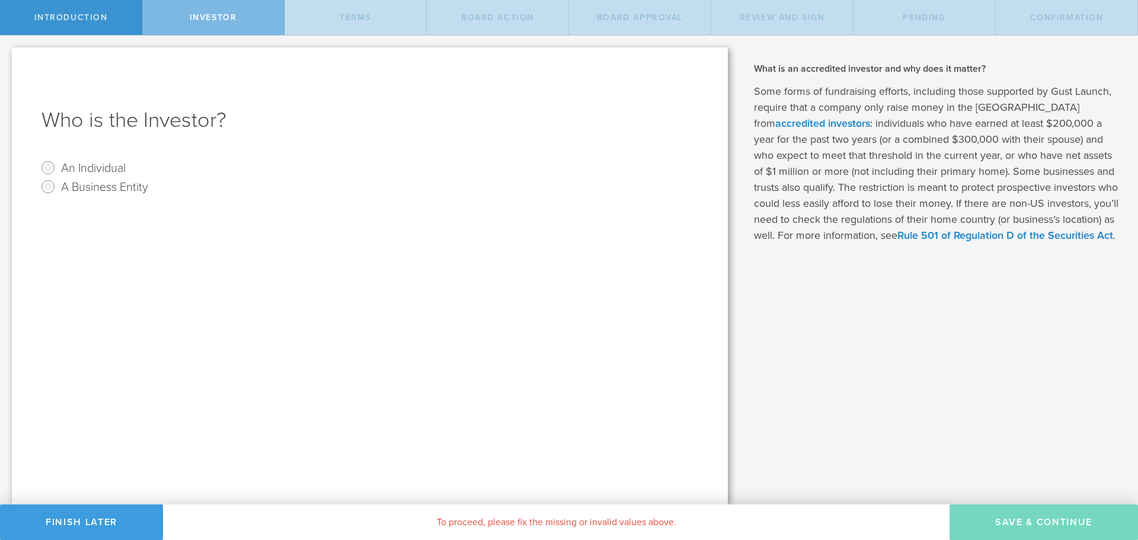
click at [59, 171] on radio "An Individual" at bounding box center [369, 167] width 657 height 19
click at [49, 163] on input "An Individual" at bounding box center [48, 167] width 19 height 19
radio input "true"
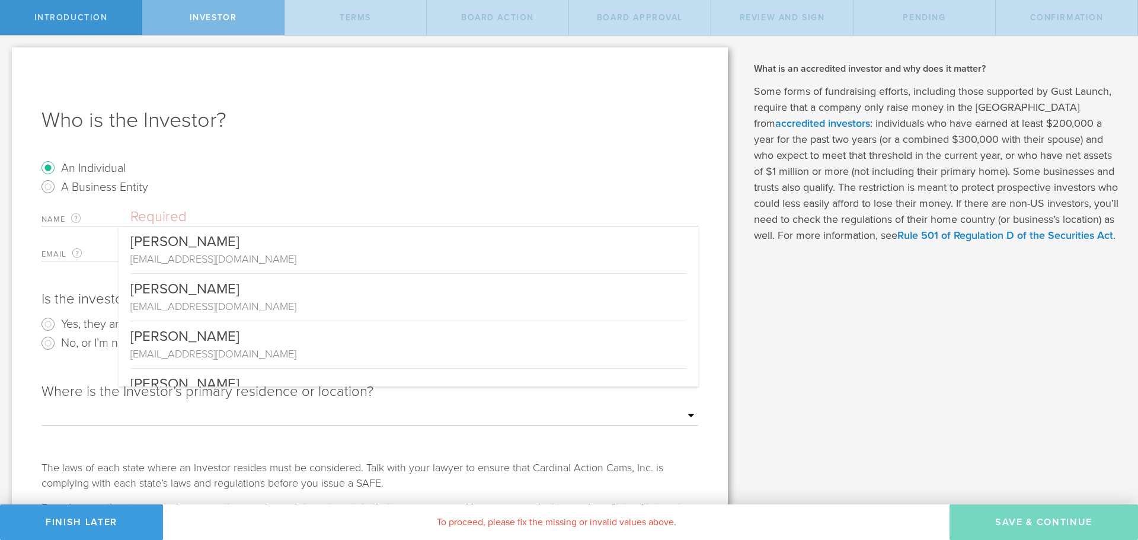
click at [262, 218] on input "text" at bounding box center [414, 217] width 568 height 18
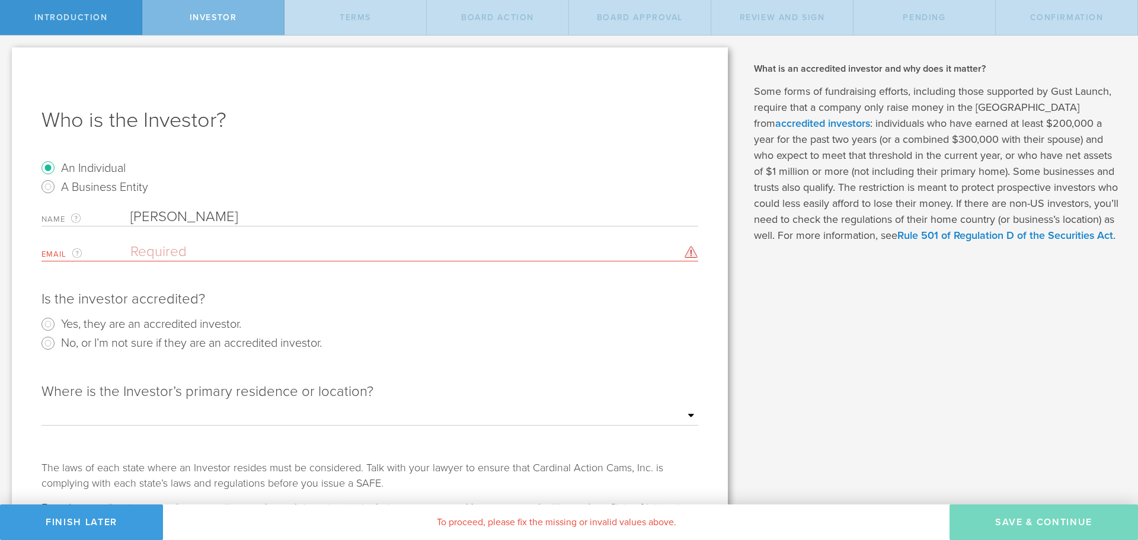
click at [131, 217] on input "[PERSON_NAME]" at bounding box center [414, 217] width 568 height 18
type input "[PERSON_NAME]"
click at [78, 187] on label "A Business Entity" at bounding box center [104, 186] width 87 height 17
click at [57, 187] on input "A Business Entity" at bounding box center [48, 186] width 19 height 19
radio input "true"
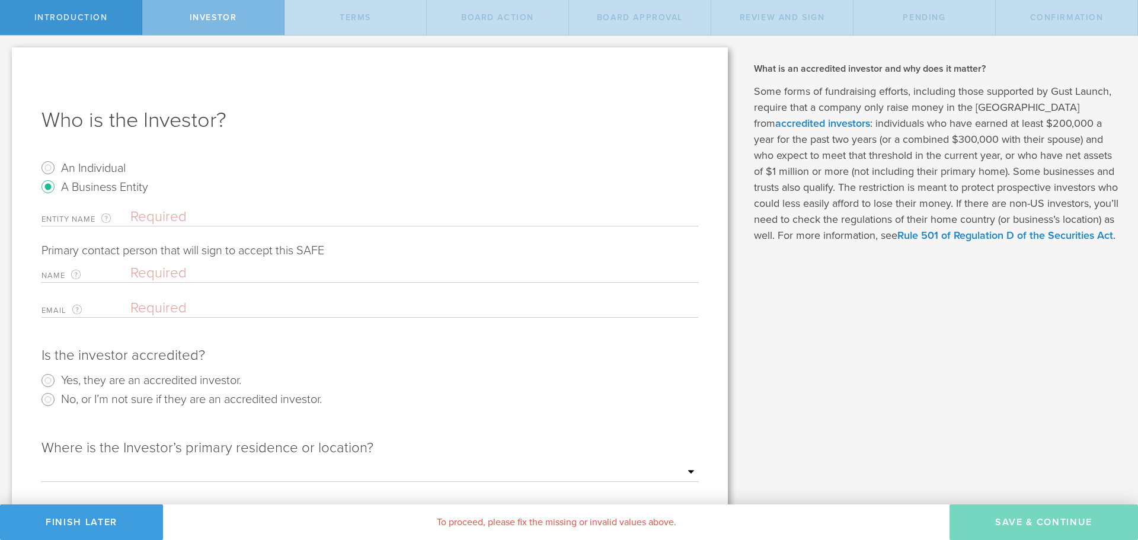
click at [153, 275] on input "text" at bounding box center [411, 273] width 562 height 18
click at [162, 300] on input "email" at bounding box center [411, 308] width 562 height 18
click at [490, 342] on div "Is the investor accredited? Yes, they are an accredited investor. No, or I’m no…" at bounding box center [369, 380] width 657 height 92
